Goal: Transaction & Acquisition: Subscribe to service/newsletter

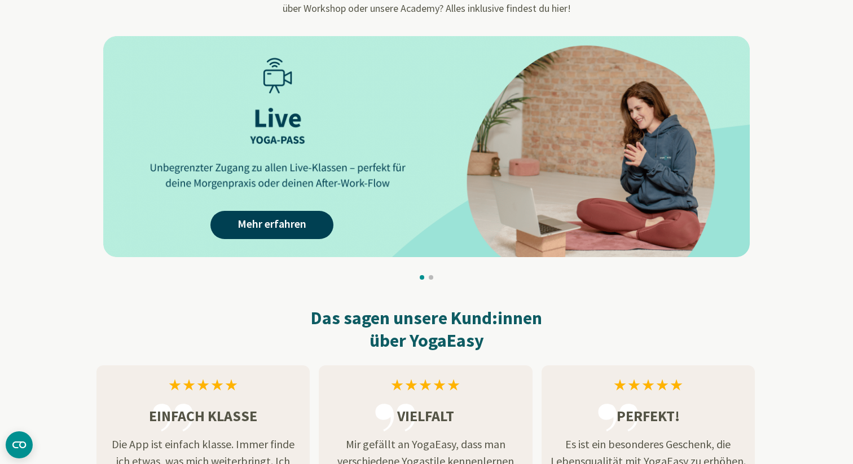
scroll to position [1094, 0]
drag, startPoint x: 436, startPoint y: 223, endPoint x: 449, endPoint y: 223, distance: 12.4
click at [449, 223] on div "Mehr erfahren Mehr erfahren Mehr erfahren Mehr erfahren Mehr erfahren Mehr erfa…" at bounding box center [757, 146] width 3962 height 221
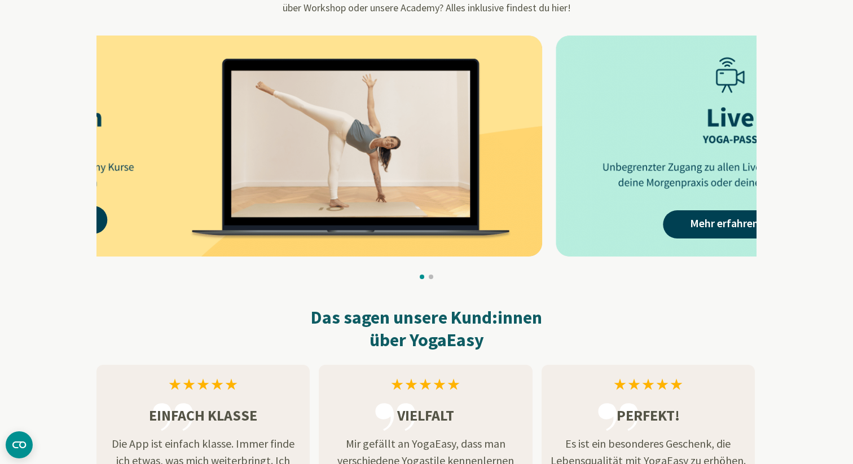
click at [261, 221] on img at bounding box center [219, 146] width 647 height 221
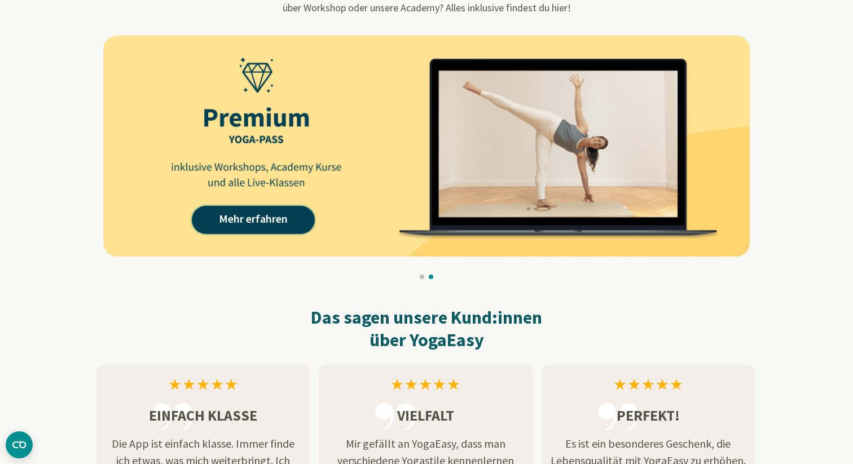
click at [261, 221] on link "Mehr erfahren" at bounding box center [253, 220] width 123 height 28
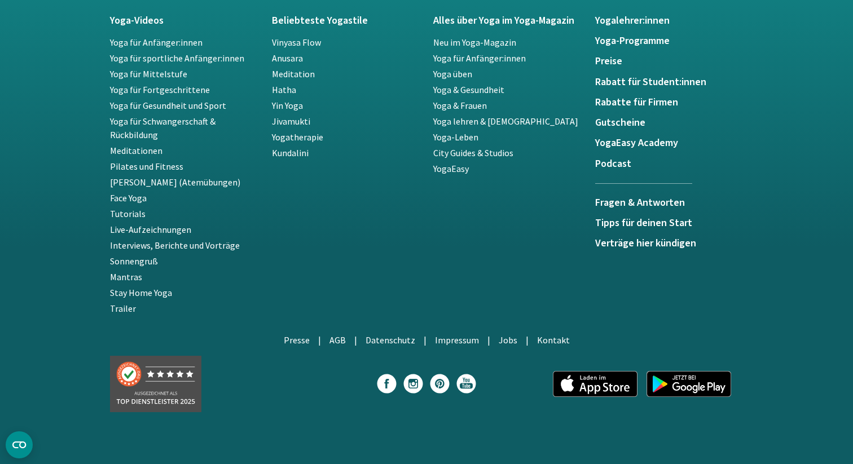
scroll to position [2554, 0]
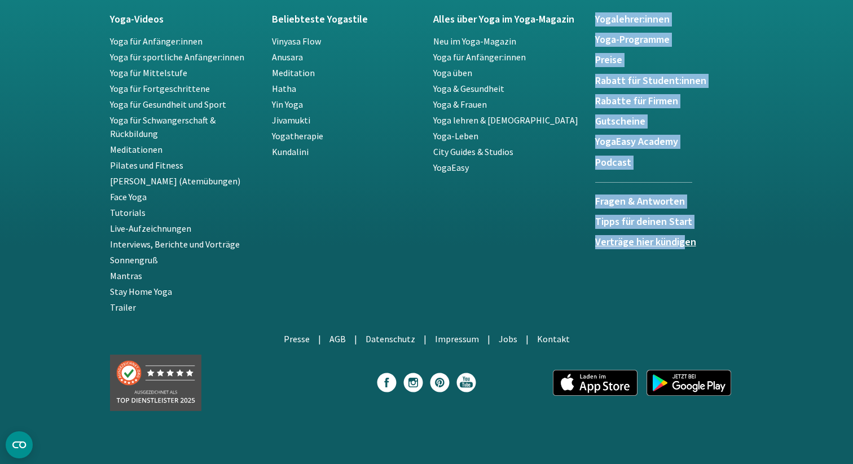
drag, startPoint x: 587, startPoint y: 240, endPoint x: 682, endPoint y: 246, distance: 94.4
click at [682, 246] on div "Yoga-Videos Yoga für Anfänger:innen Yoga für sportliche Anfänger:innen Yoga für…" at bounding box center [426, 164] width 647 height 314
click at [714, 230] on div "Yogalehrer:innen Yoga-Programme Preise Rabatt für Student:innen Rabatte für Fir…" at bounding box center [670, 164] width 162 height 314
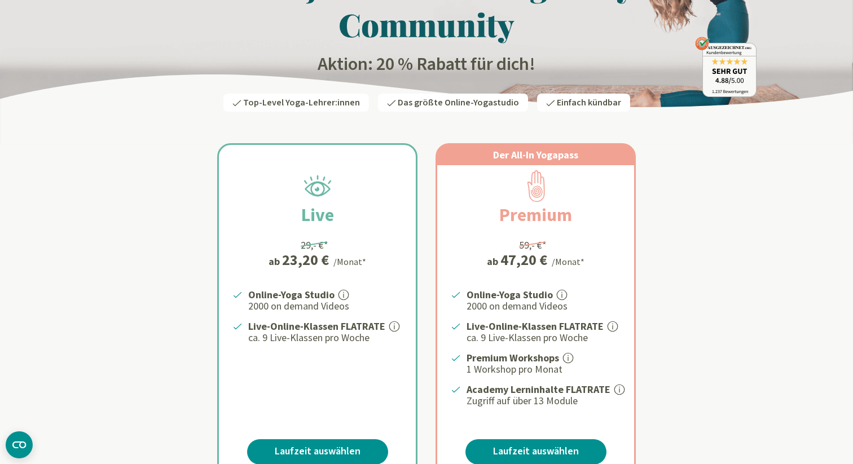
scroll to position [0, 0]
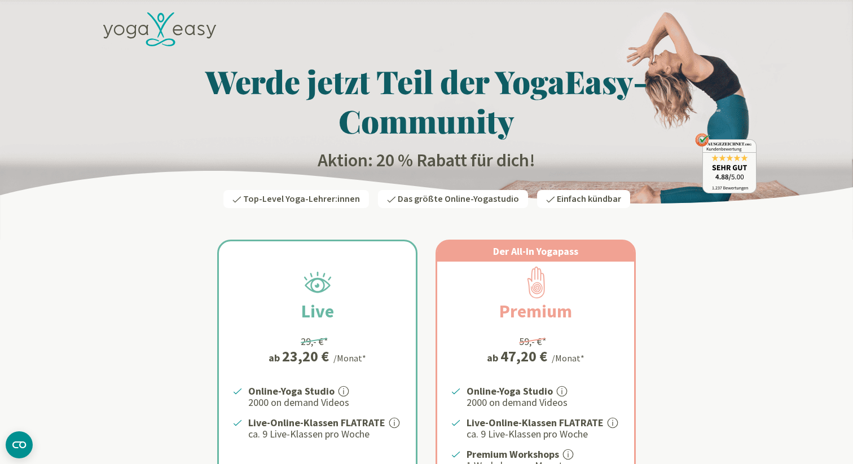
click at [438, 98] on h1 "Werde jetzt Teil der YogaEasy-Community" at bounding box center [427, 101] width 660 height 79
